Goal: Transaction & Acquisition: Purchase product/service

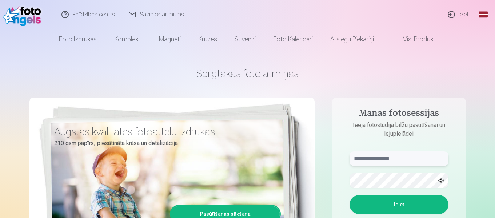
click at [376, 157] on input "text" at bounding box center [398, 158] width 99 height 15
type input "**********"
click at [400, 206] on button "Ieiet" at bounding box center [398, 204] width 99 height 19
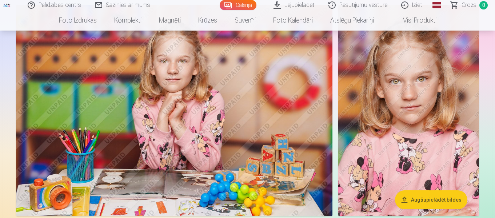
scroll to position [3233, 0]
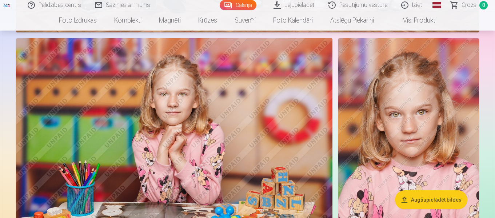
click at [420, 144] on img at bounding box center [408, 143] width 141 height 211
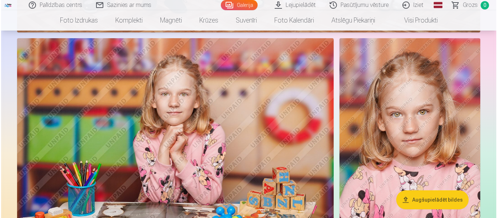
scroll to position [3244, 0]
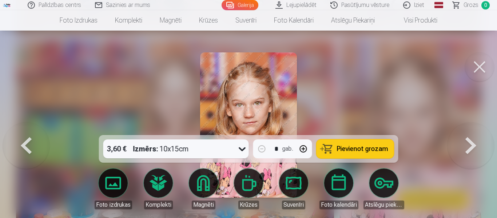
click at [240, 149] on icon at bounding box center [241, 149] width 7 height 4
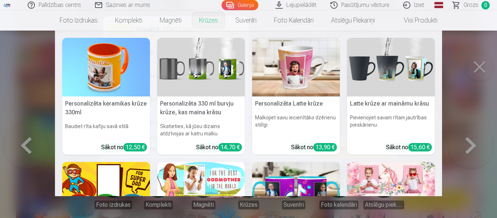
click at [37, 133] on nav "Personalizēta keramikas krūze 330ml Baudiet rīta kafiju savā stilā Sākot no 12,…" at bounding box center [248, 113] width 497 height 165
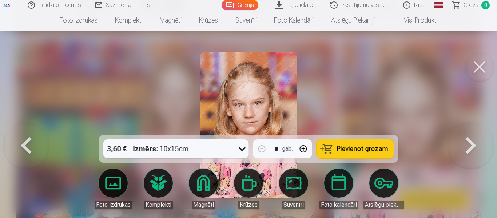
click at [241, 150] on icon at bounding box center [241, 149] width 7 height 4
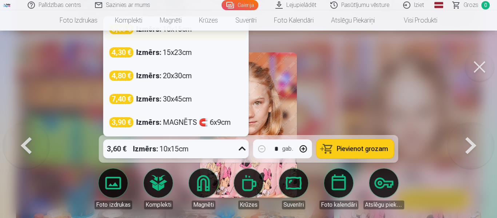
click at [236, 33] on div "3,60 € Izmērs : 10x15cm" at bounding box center [175, 29] width 133 height 10
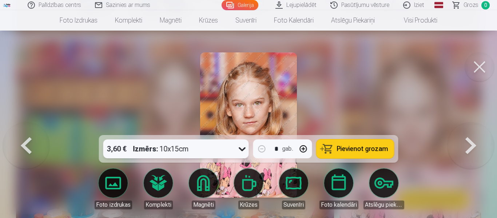
click at [243, 149] on icon at bounding box center [241, 149] width 7 height 4
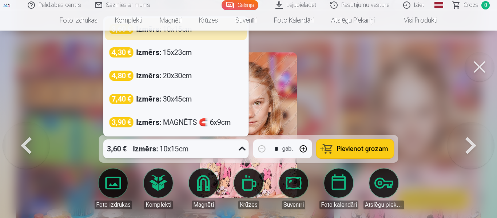
click at [405, 122] on div at bounding box center [248, 109] width 497 height 218
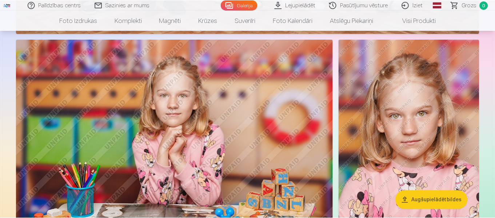
scroll to position [3233, 0]
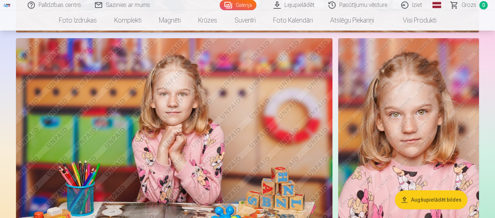
click at [405, 122] on img at bounding box center [408, 143] width 141 height 211
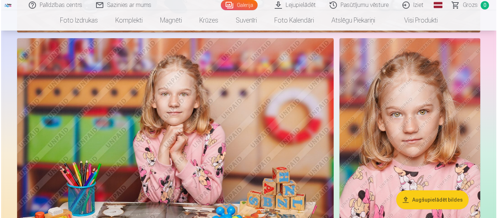
scroll to position [3244, 0]
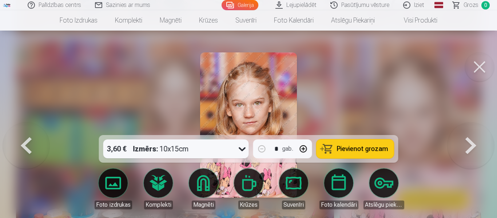
click at [423, 20] on link "Visi produkti" at bounding box center [414, 20] width 63 height 20
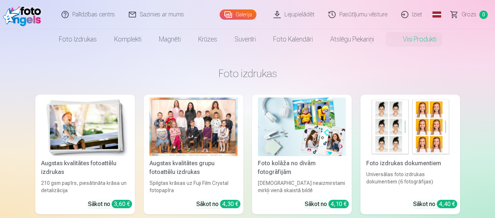
click at [401, 122] on img at bounding box center [410, 126] width 88 height 59
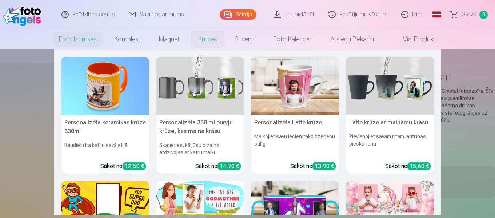
click at [19, 134] on nav "Personalizēta keramikas krūze 330ml Baudiet rīta kafiju savā stilā Sākot no 12,…" at bounding box center [247, 131] width 495 height 165
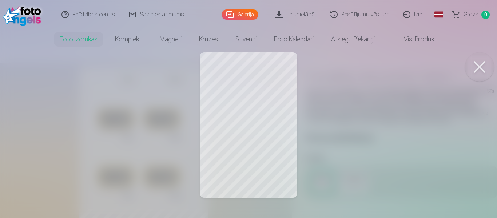
click at [478, 62] on button at bounding box center [479, 66] width 29 height 29
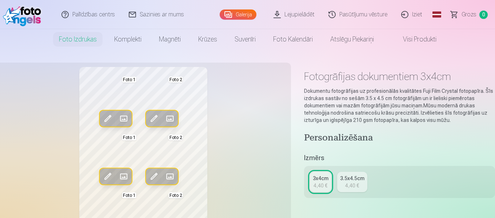
click at [168, 117] on span at bounding box center [170, 119] width 12 height 12
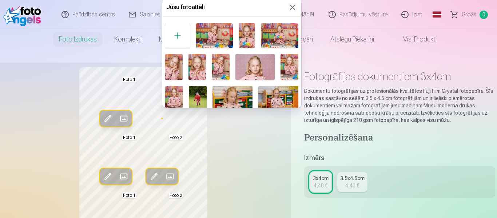
click at [175, 96] on img at bounding box center [174, 99] width 18 height 27
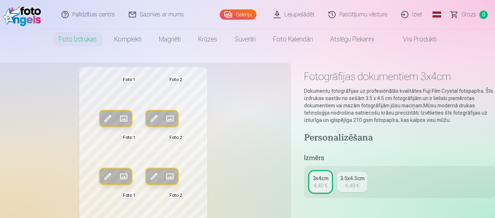
click at [123, 117] on span at bounding box center [124, 119] width 12 height 12
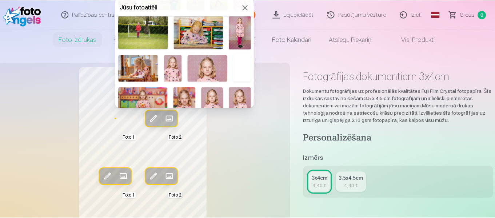
scroll to position [274, 0]
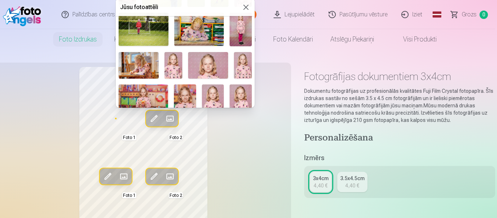
click at [208, 67] on img at bounding box center [208, 65] width 40 height 27
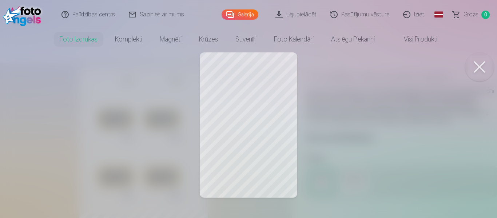
click at [432, 99] on div at bounding box center [248, 109] width 497 height 218
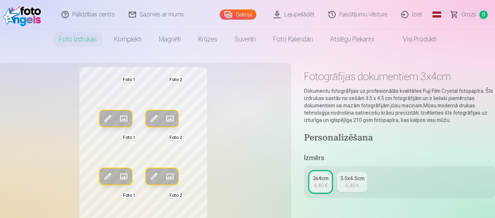
click at [432, 99] on p "Dokumentu fotogrāfijas uz profesionālās kvalitātes Fuji Film Crystal fotopapīra…" at bounding box center [399, 105] width 191 height 36
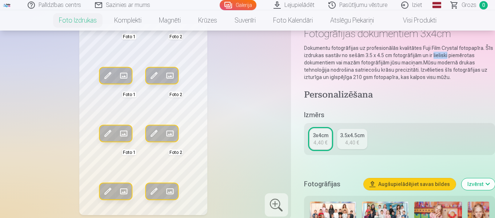
scroll to position [57, 0]
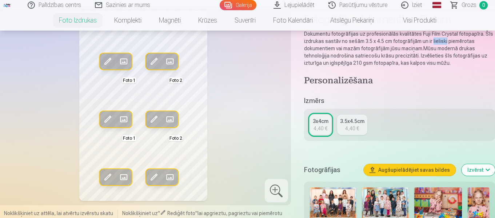
click at [473, 4] on span "Grozs" at bounding box center [468, 5] width 15 height 9
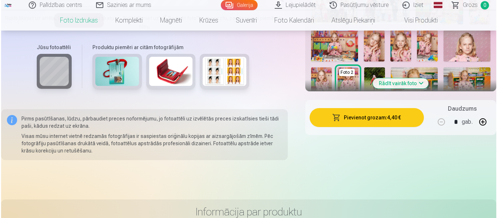
scroll to position [271, 0]
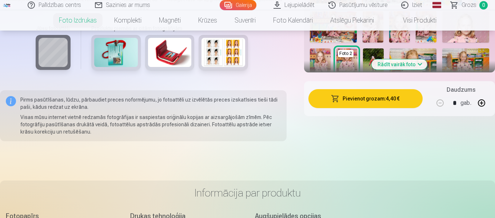
click at [356, 95] on button "Pievienot grozam : 4,40 €" at bounding box center [365, 98] width 114 height 19
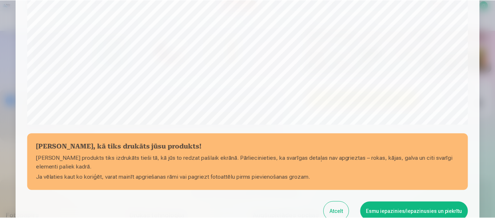
scroll to position [248, 0]
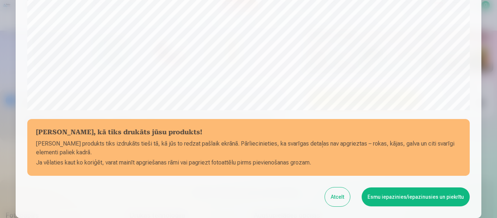
click at [420, 198] on button "Esmu iepazinies/iepazinusies un piekrītu" at bounding box center [415, 196] width 108 height 19
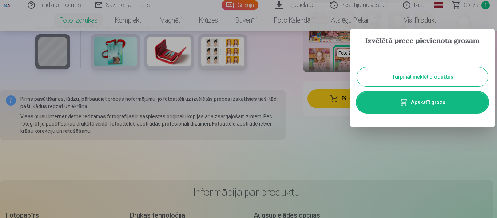
click at [431, 103] on link "Apskatīt grozu" at bounding box center [422, 102] width 131 height 20
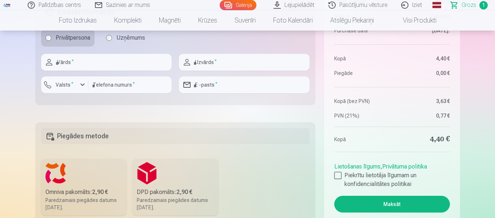
scroll to position [265, 0]
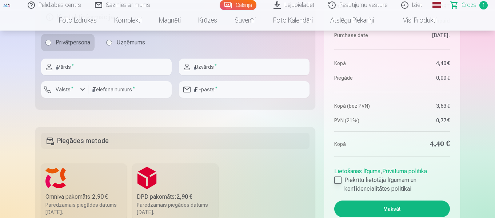
click at [339, 178] on div at bounding box center [337, 179] width 7 height 7
